Goal: Task Accomplishment & Management: Manage account settings

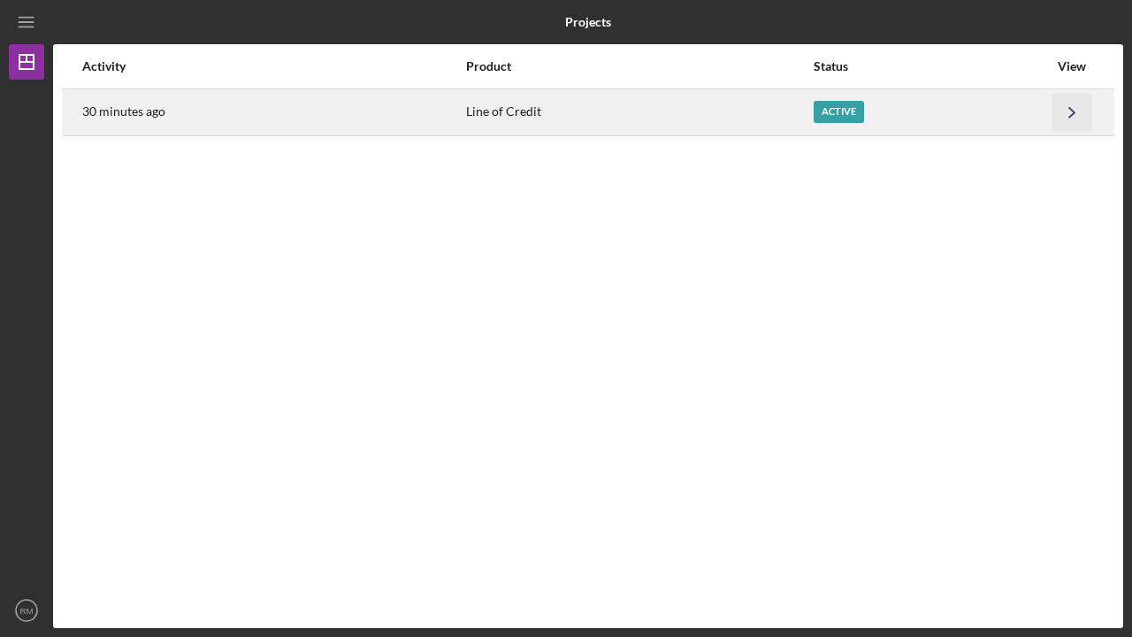
click at [1072, 113] on polyline "button" at bounding box center [1071, 112] width 5 height 10
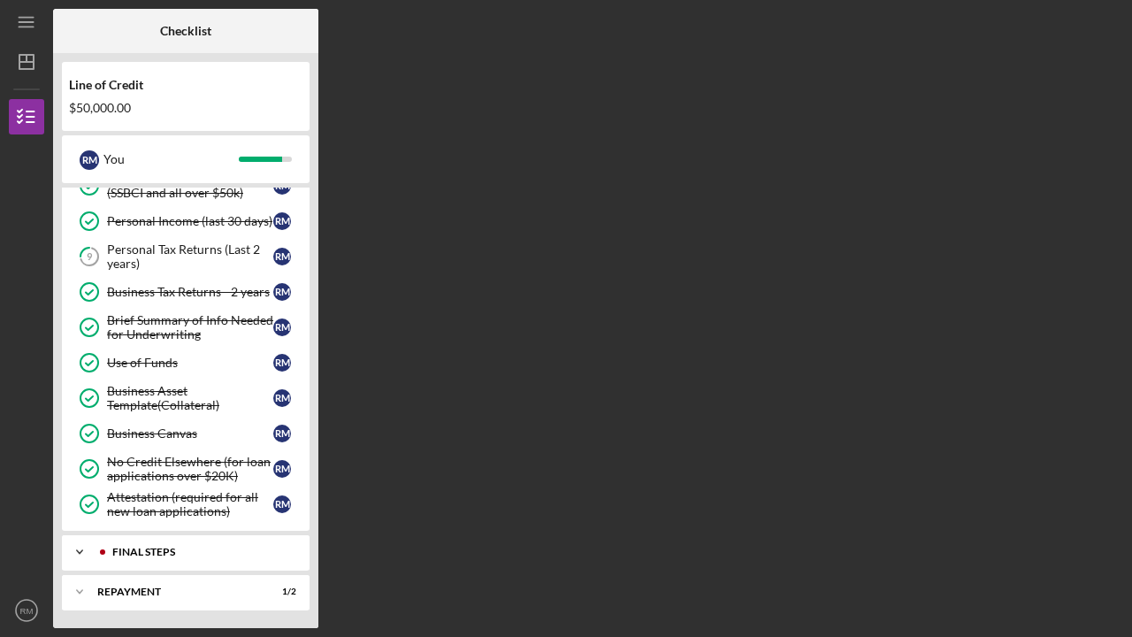
scroll to position [131, 0]
click at [217, 553] on div "FINAL STEPS" at bounding box center [199, 551] width 175 height 11
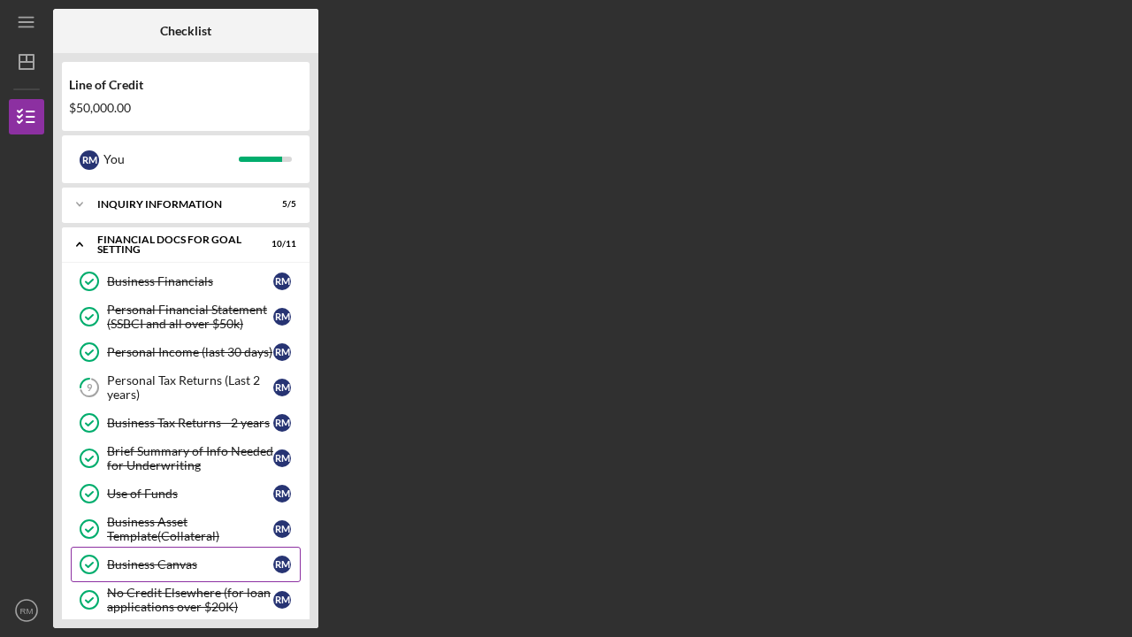
scroll to position [0, 0]
